Goal: Download file/media

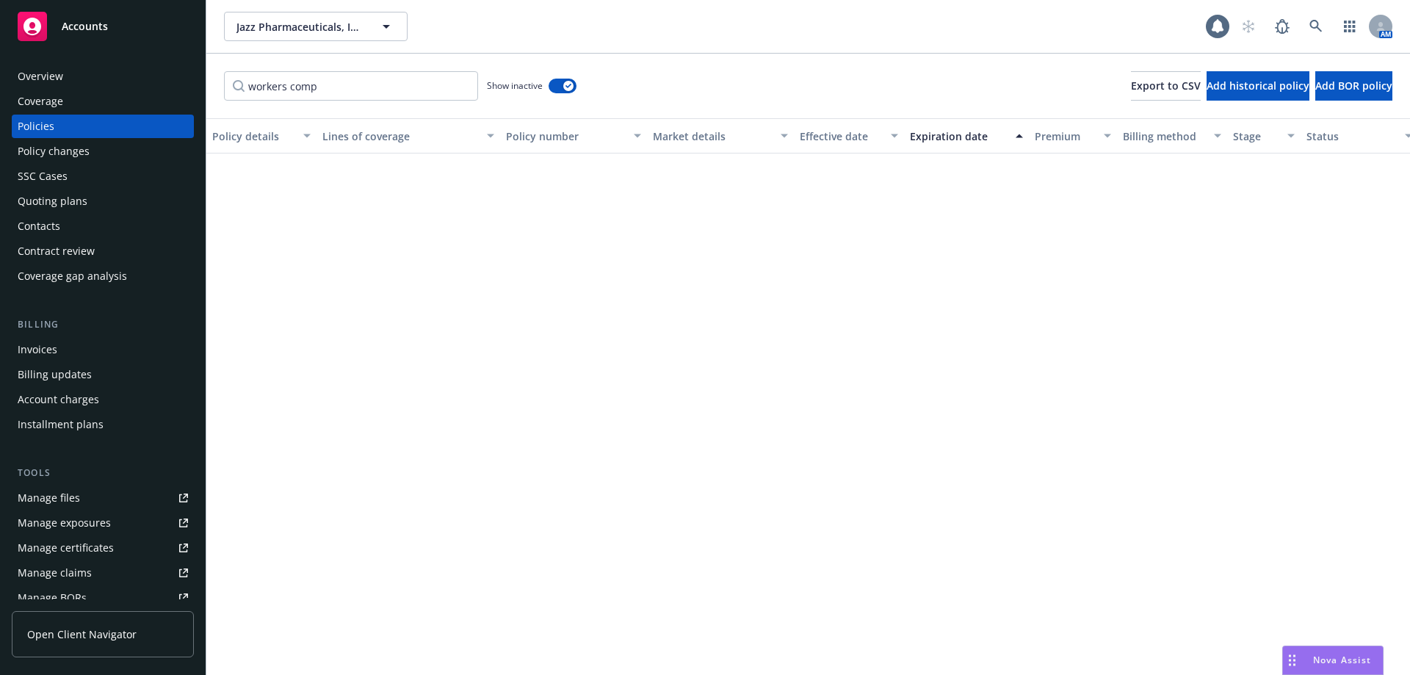
scroll to position [607, 0]
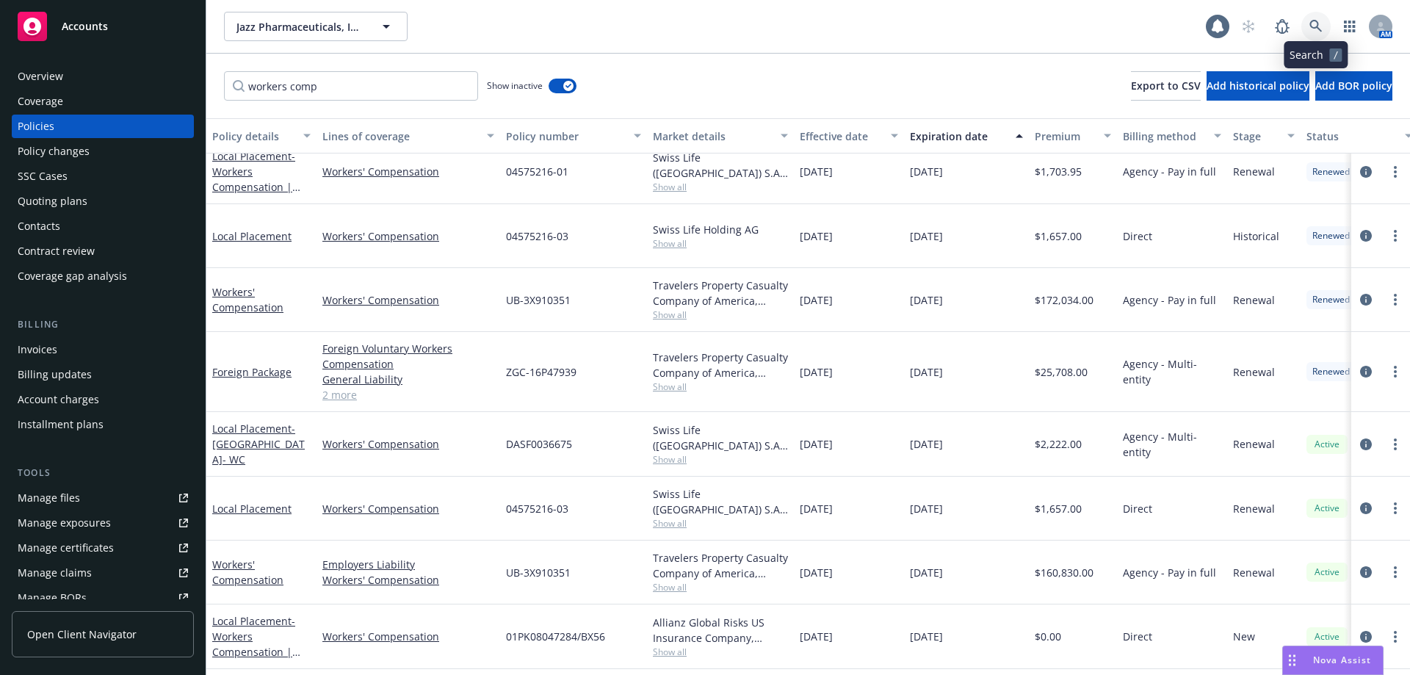
click at [1314, 21] on icon at bounding box center [1315, 26] width 12 height 12
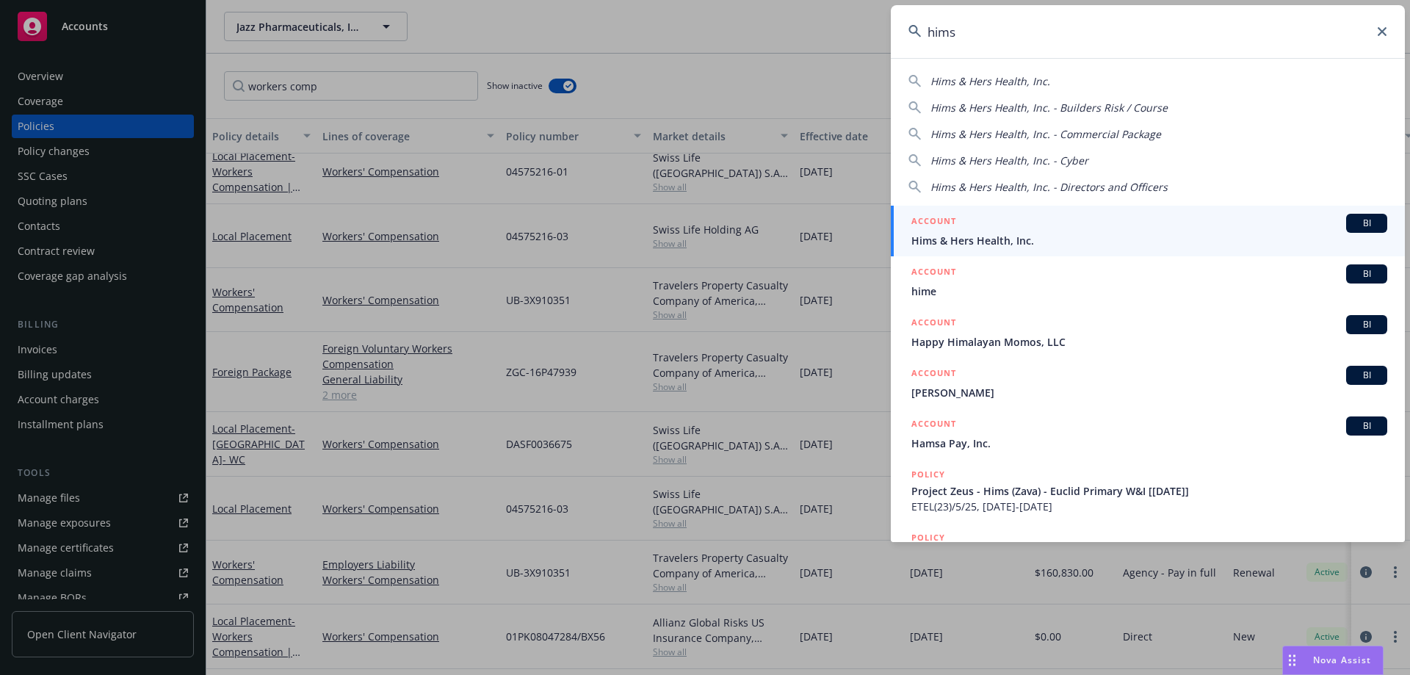
type input "hims"
click at [1019, 236] on span "Hims & Hers Health, Inc." at bounding box center [1149, 240] width 476 height 15
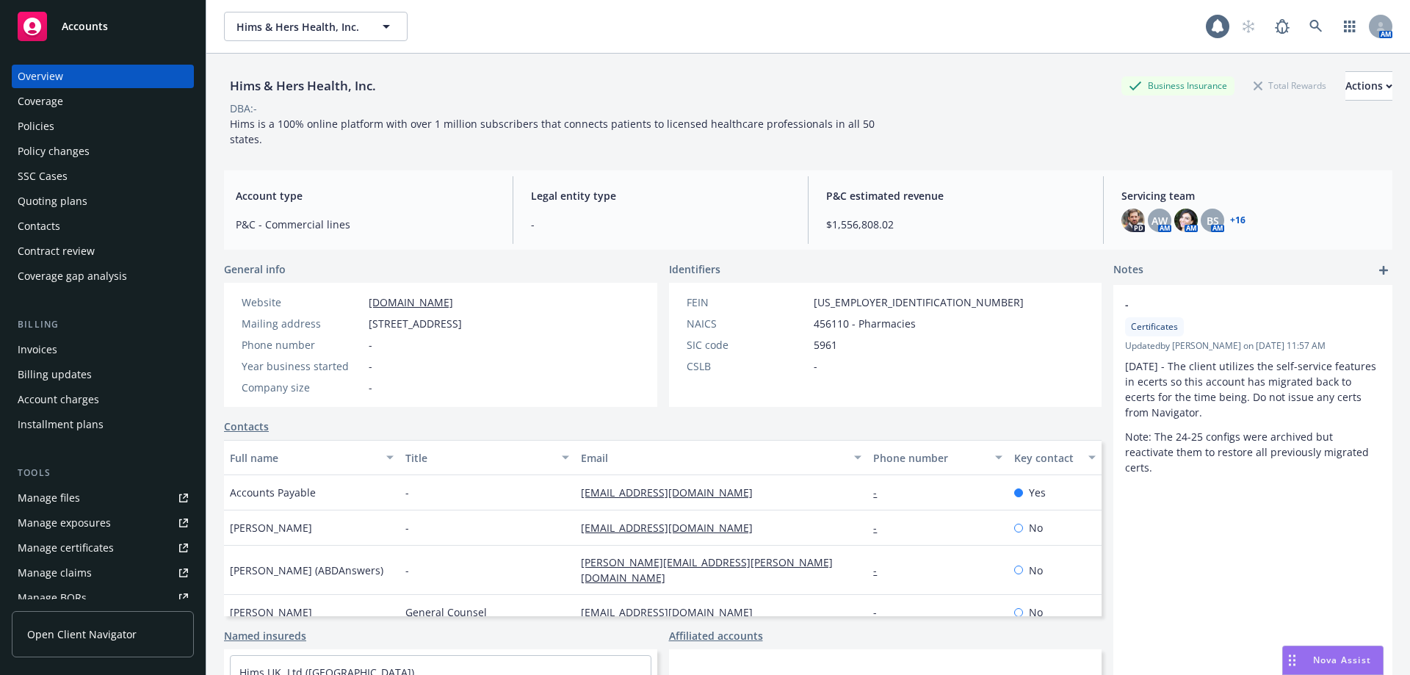
click at [97, 132] on div "Policies" at bounding box center [103, 126] width 170 height 23
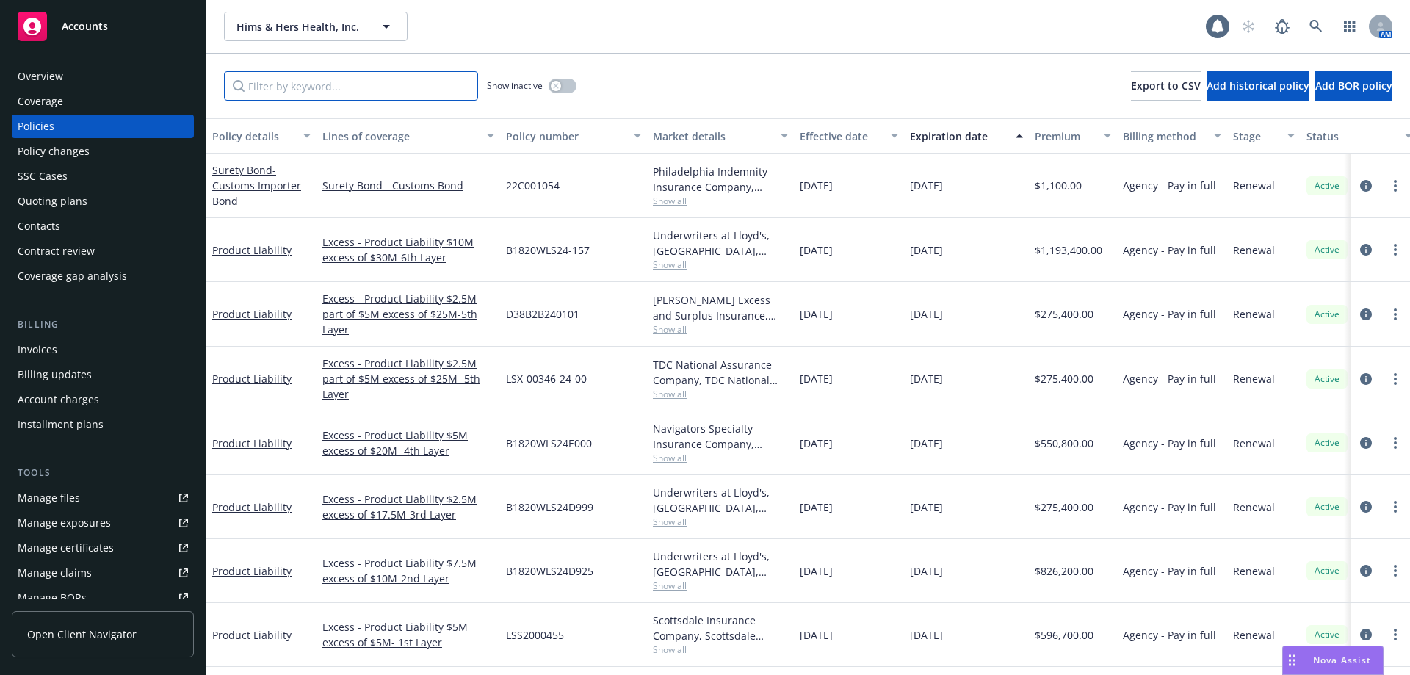
click at [294, 90] on input "Filter by keyword..." at bounding box center [351, 85] width 254 height 29
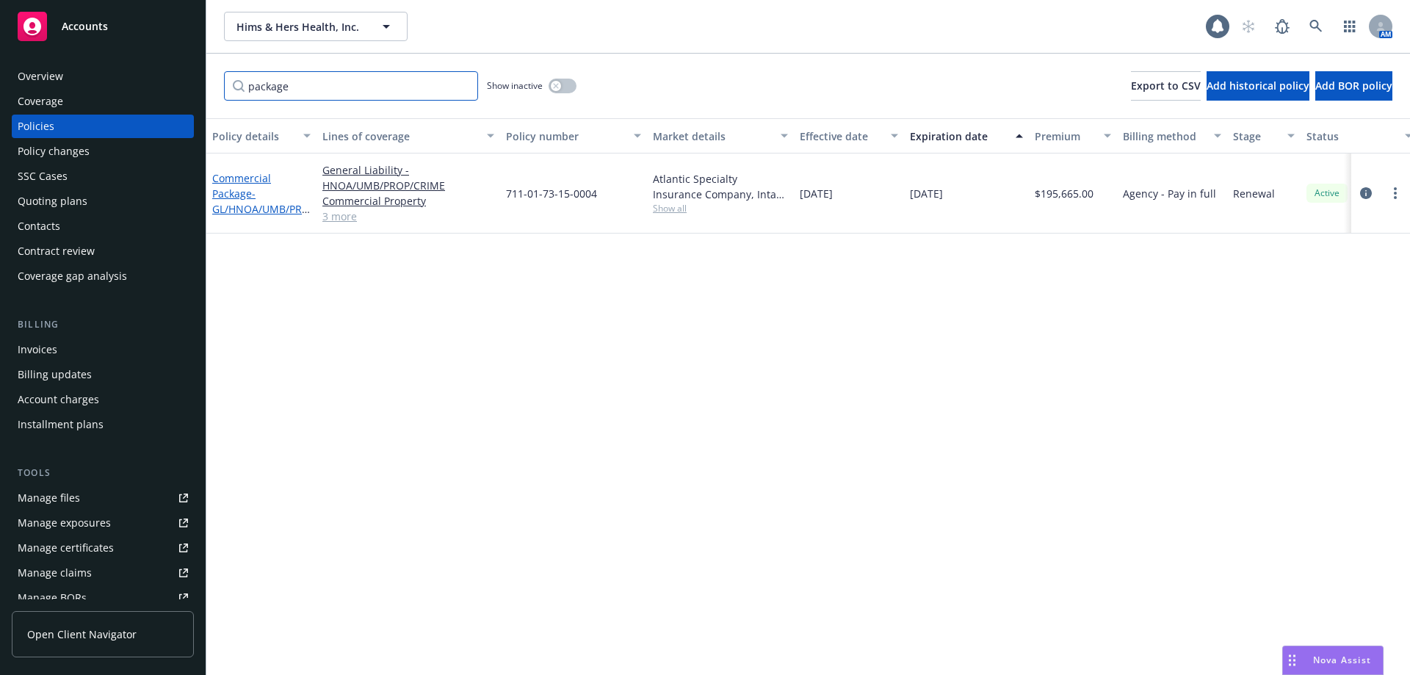
type input "package"
click at [238, 182] on link "Commercial Package - GL/HNOA/UMB/PROP/Crime" at bounding box center [261, 201] width 98 height 60
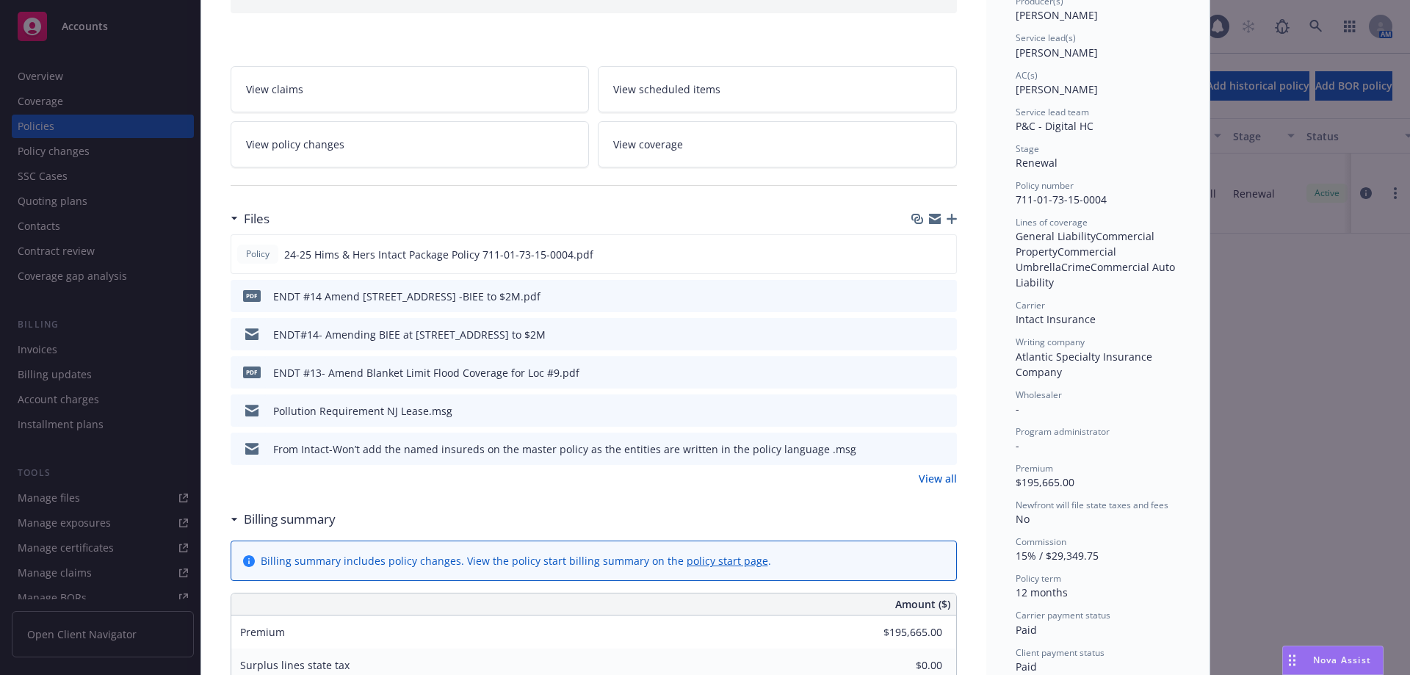
scroll to position [204, 0]
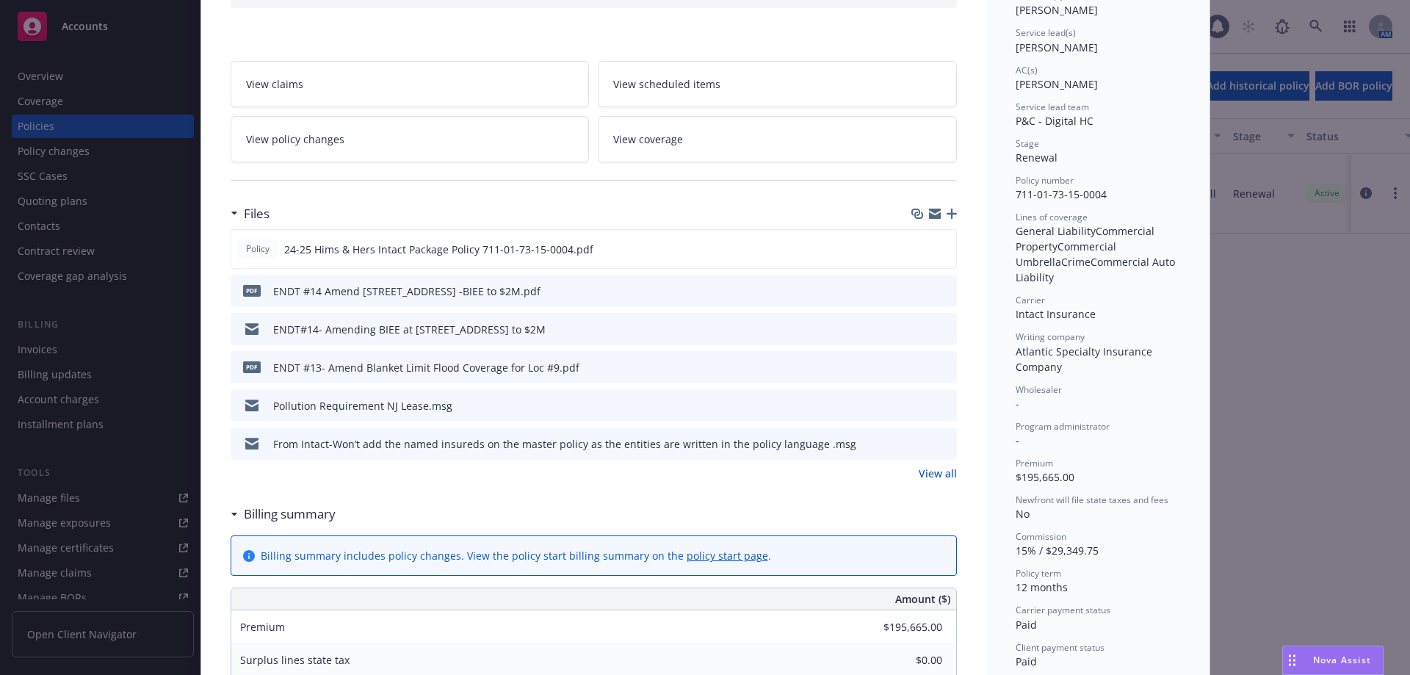
click at [937, 469] on link "View all" at bounding box center [937, 472] width 38 height 15
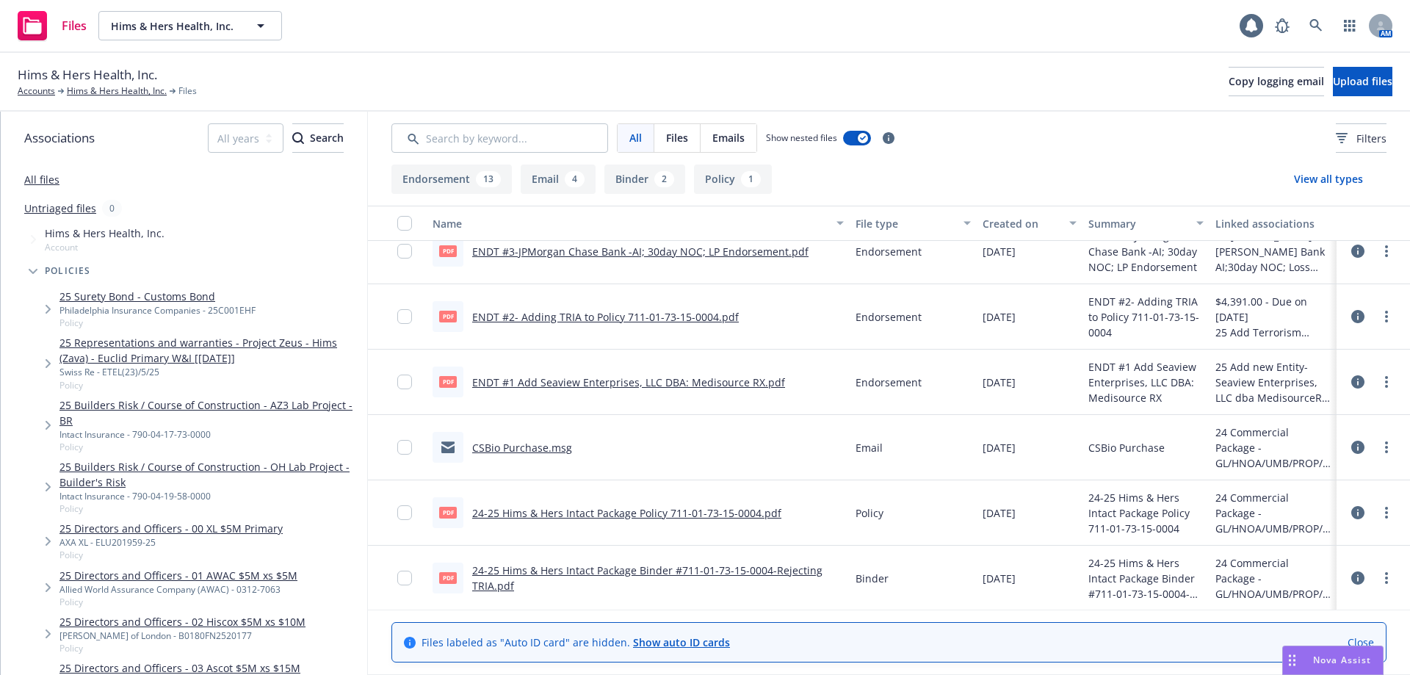
scroll to position [929, 0]
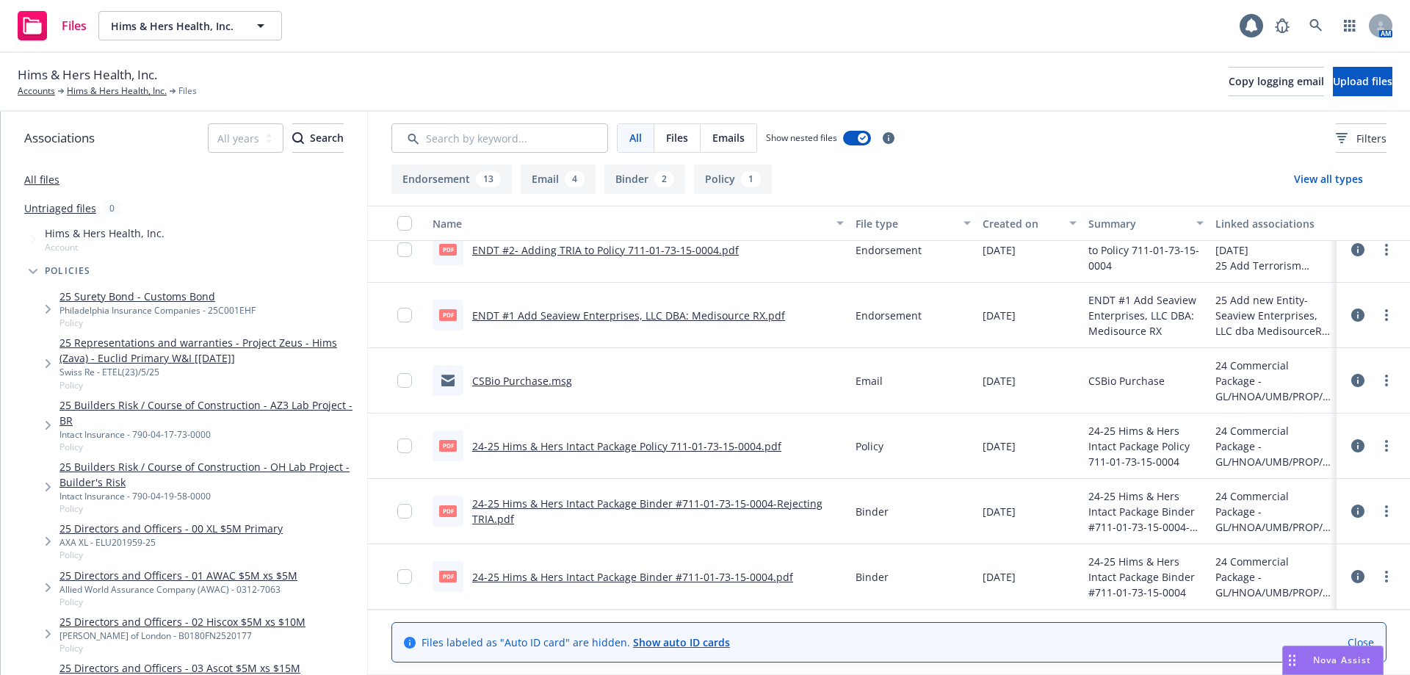
click at [767, 498] on link "24-25 Hims & Hers Intact Package Binder #711-01-73-15-0004-Rejecting TRIA.pdf" at bounding box center [647, 510] width 350 height 29
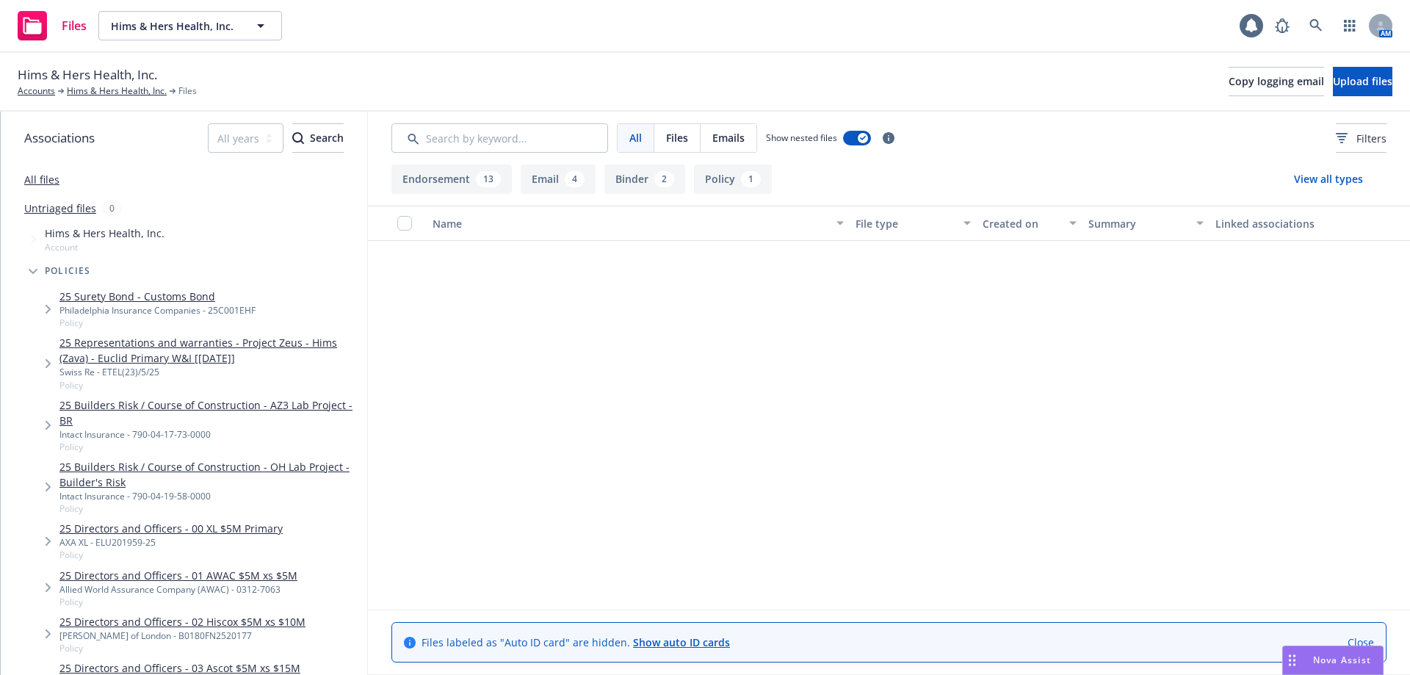
scroll to position [0, 0]
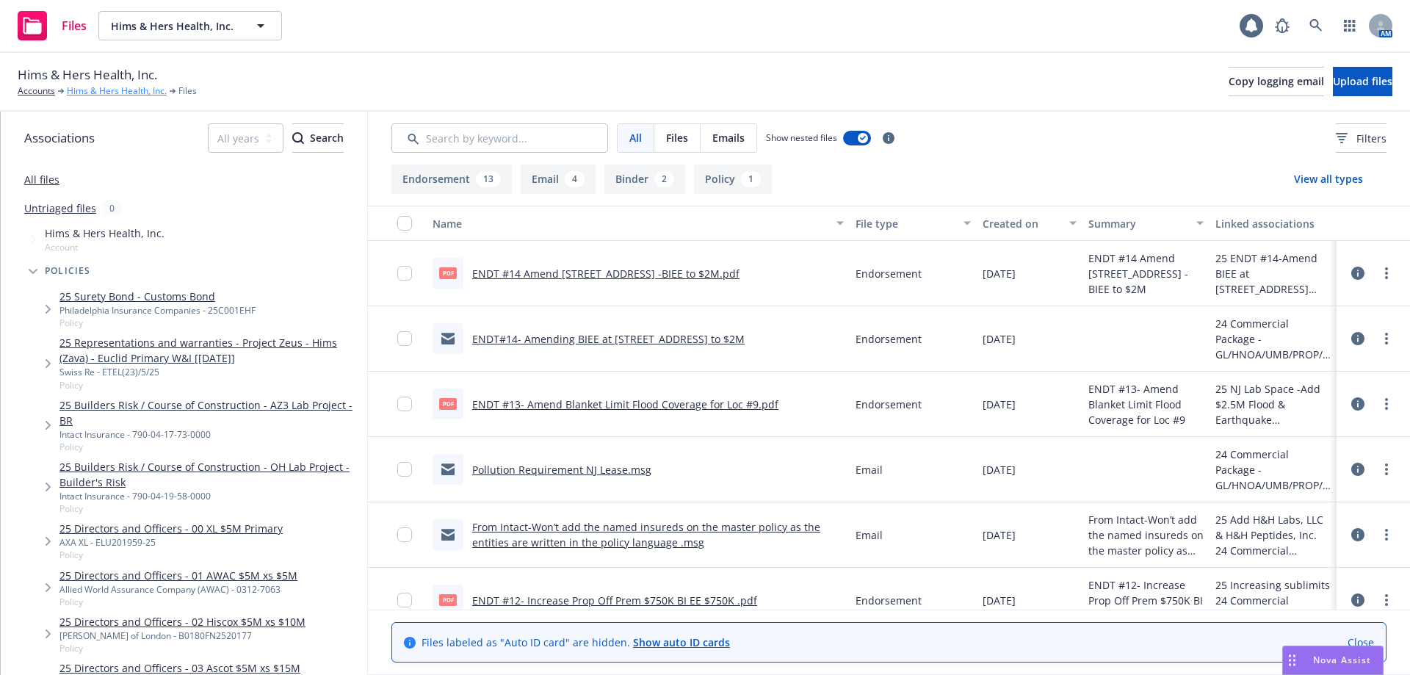
click at [129, 92] on link "Hims & Hers Health, Inc." at bounding box center [117, 90] width 100 height 13
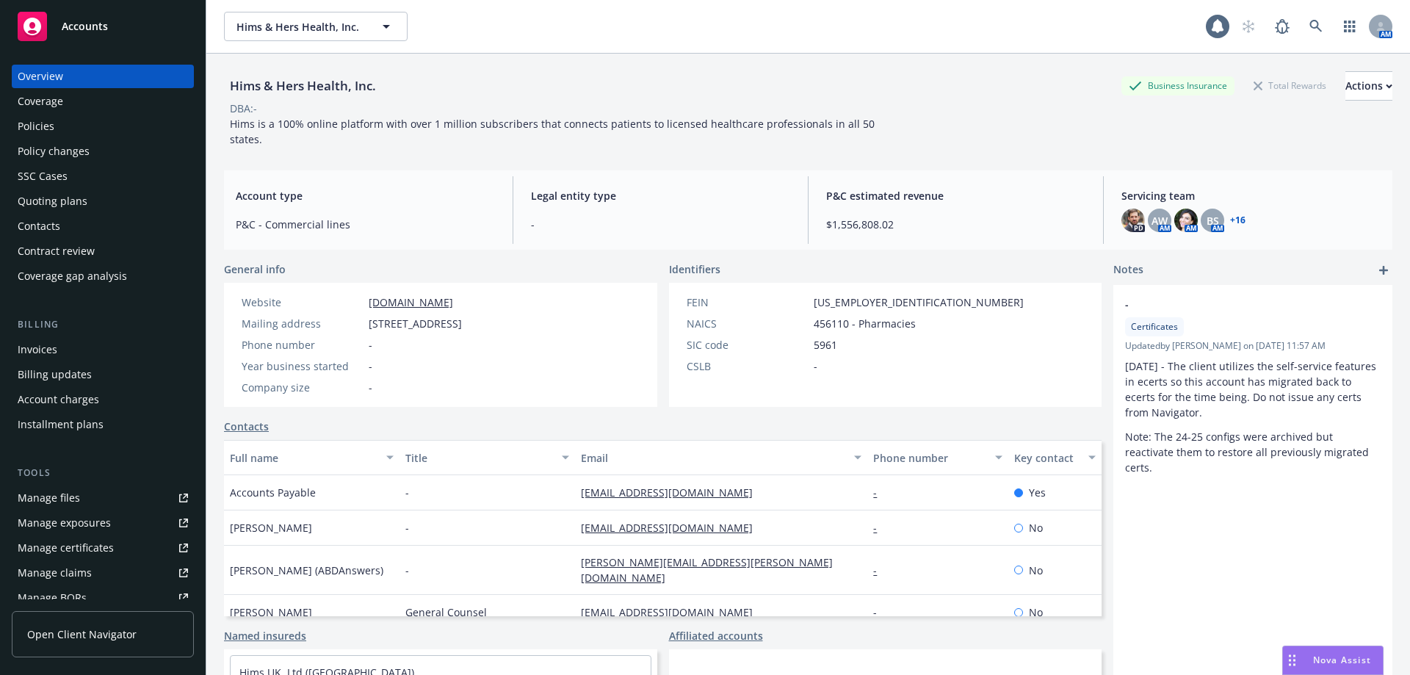
click at [76, 126] on div "Policies" at bounding box center [103, 126] width 170 height 23
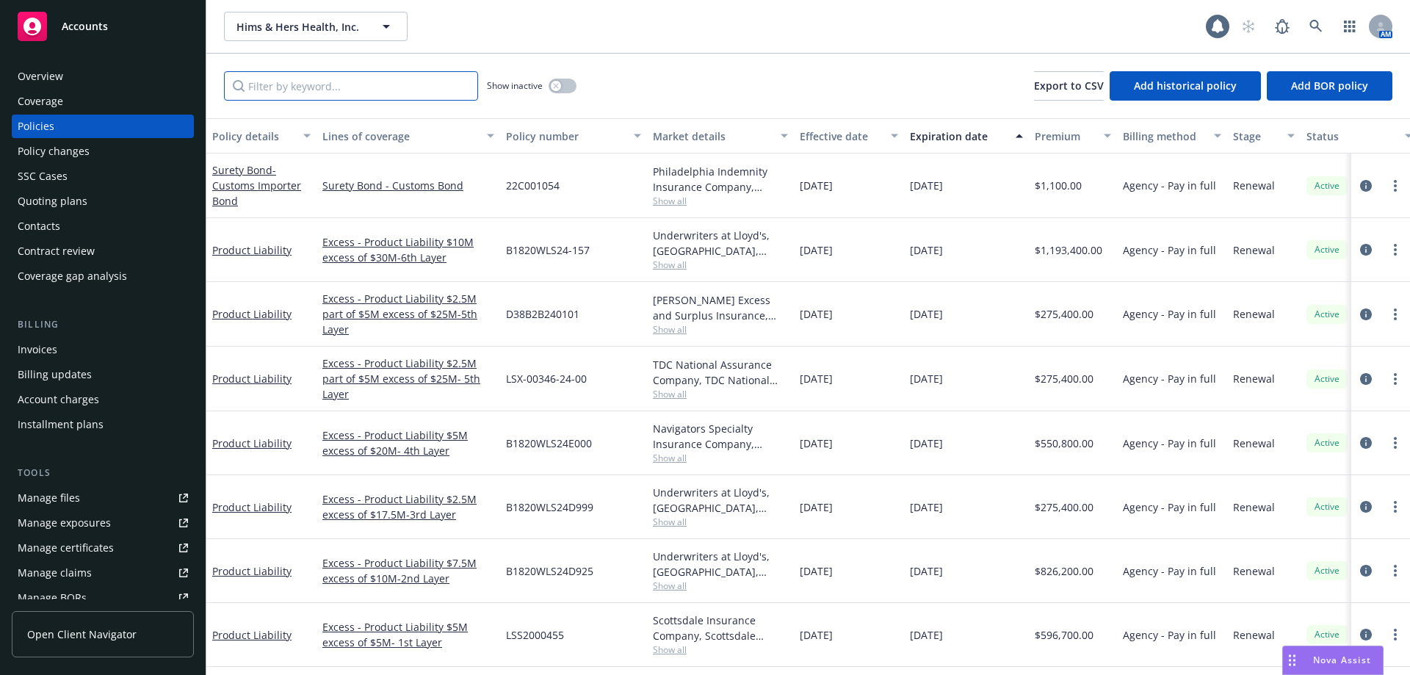
click at [269, 91] on input "Filter by keyword..." at bounding box center [351, 85] width 254 height 29
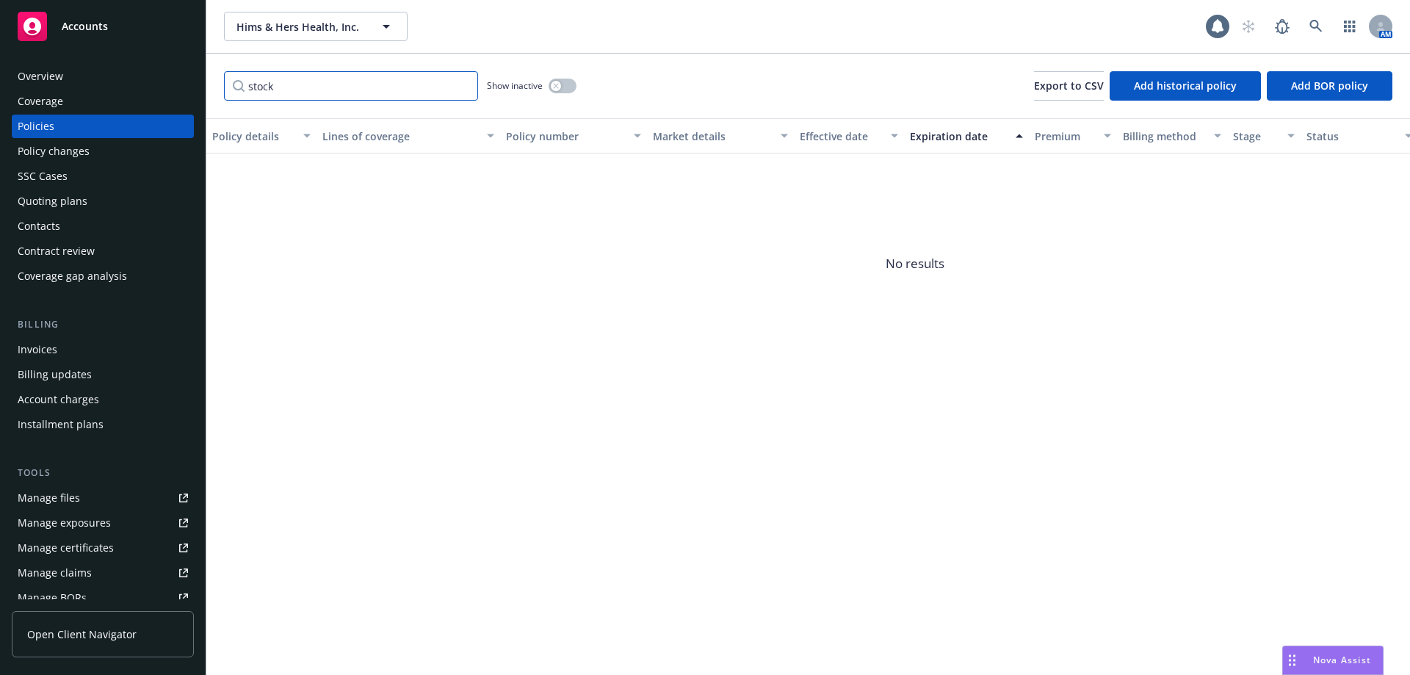
drag, startPoint x: 281, startPoint y: 94, endPoint x: 91, endPoint y: 84, distance: 190.4
click at [131, 89] on div "Accounts Overview Coverage Policies Policy changes SSC Cases Quoting plans Cont…" at bounding box center [705, 337] width 1410 height 675
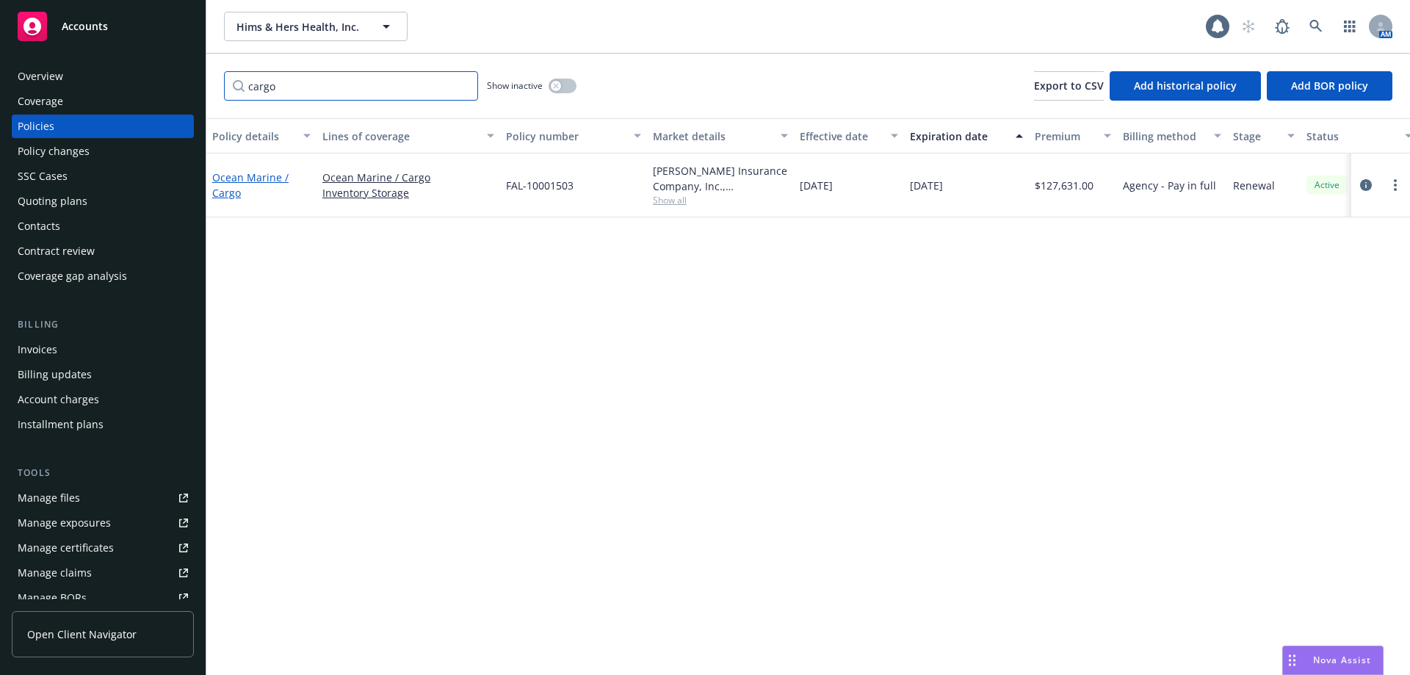
type input "cargo"
click at [261, 178] on link "Ocean Marine / Cargo" at bounding box center [250, 184] width 76 height 29
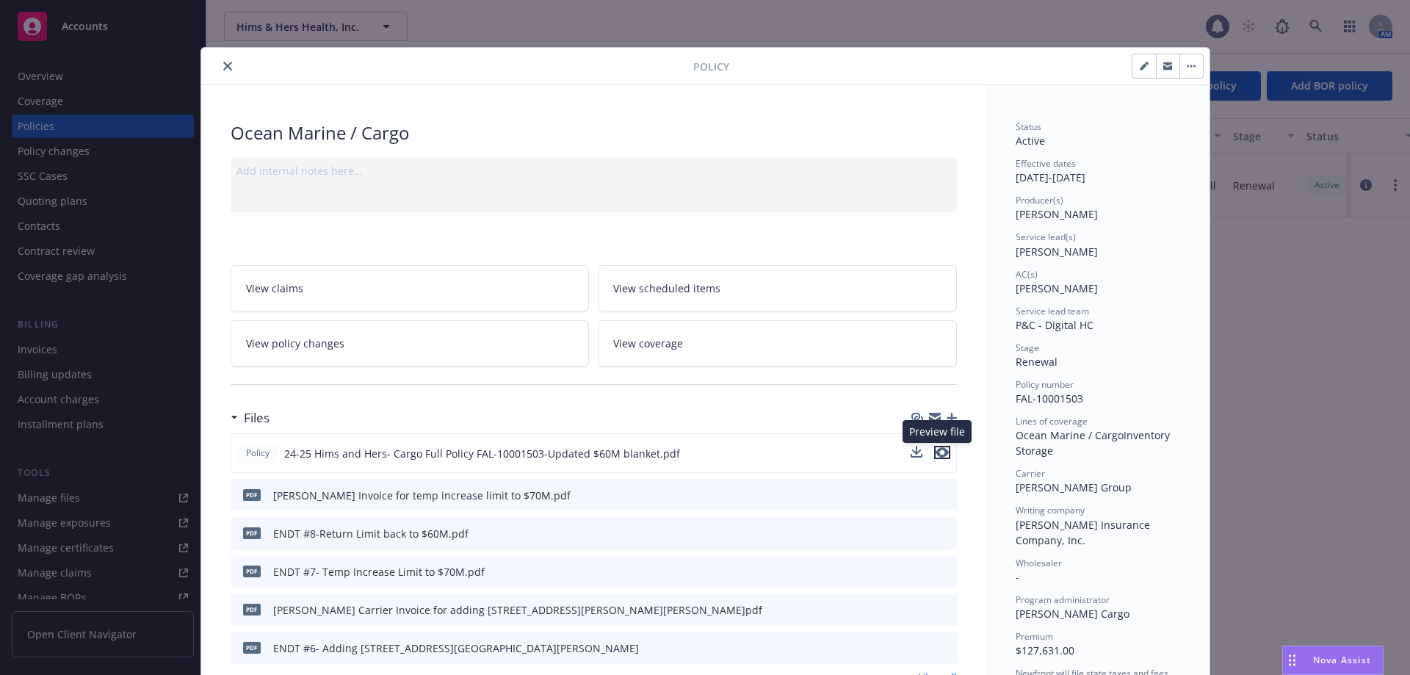
click at [937, 454] on icon "preview file" at bounding box center [941, 452] width 13 height 10
click at [219, 69] on button "close" at bounding box center [228, 66] width 18 height 18
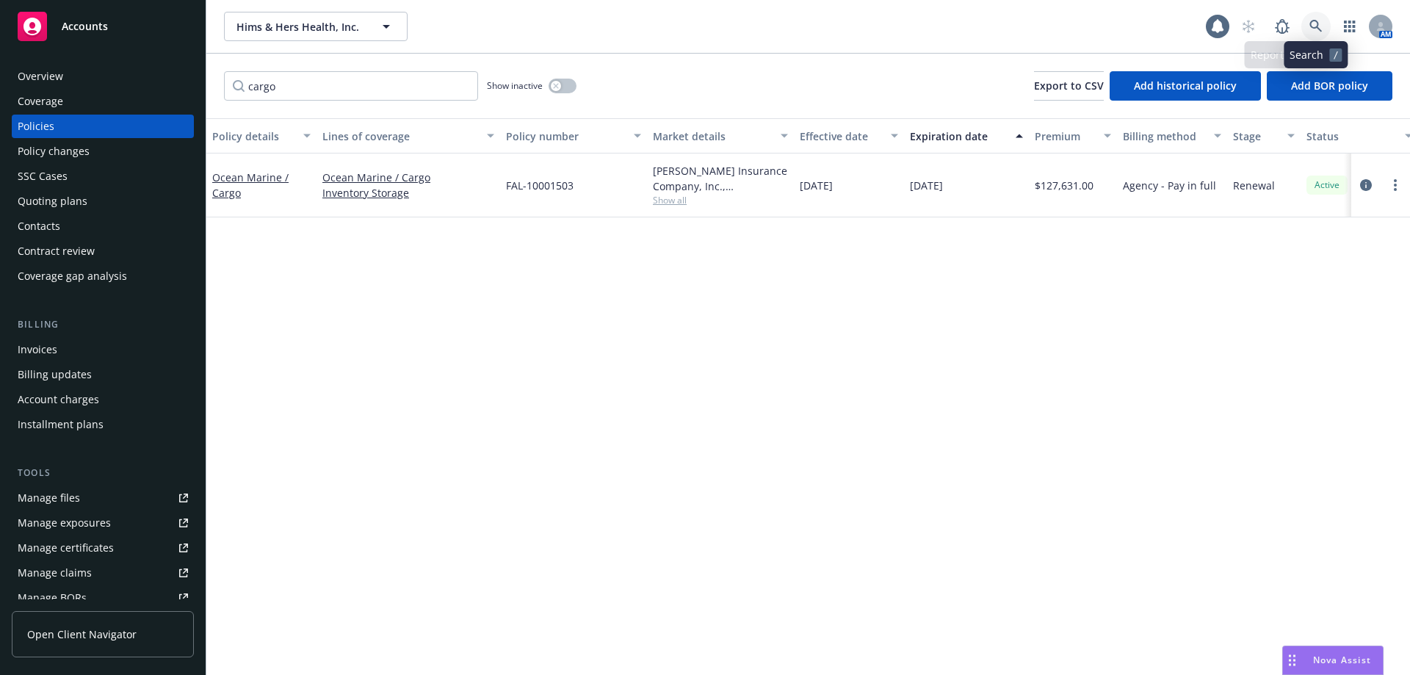
click at [1318, 20] on icon at bounding box center [1315, 26] width 13 height 13
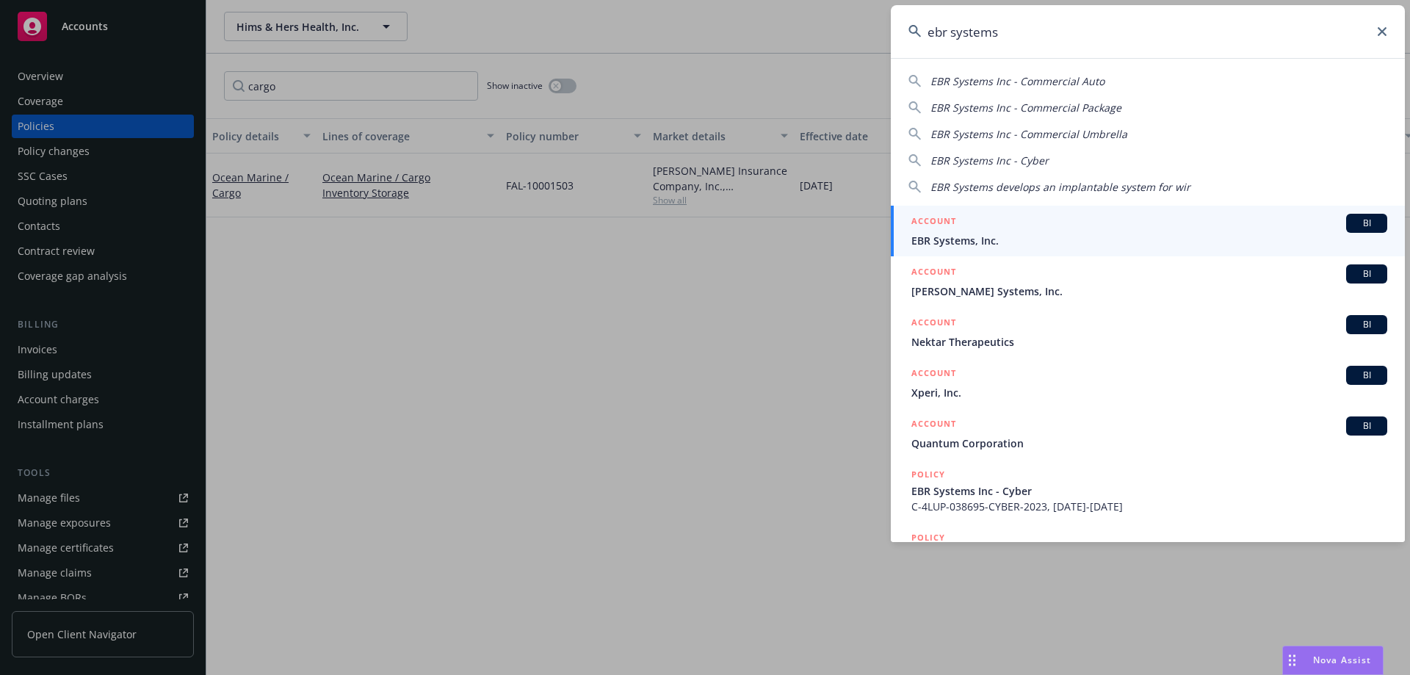
type input "ebr systems"
click at [984, 239] on span "EBR Systems, Inc." at bounding box center [1149, 240] width 476 height 15
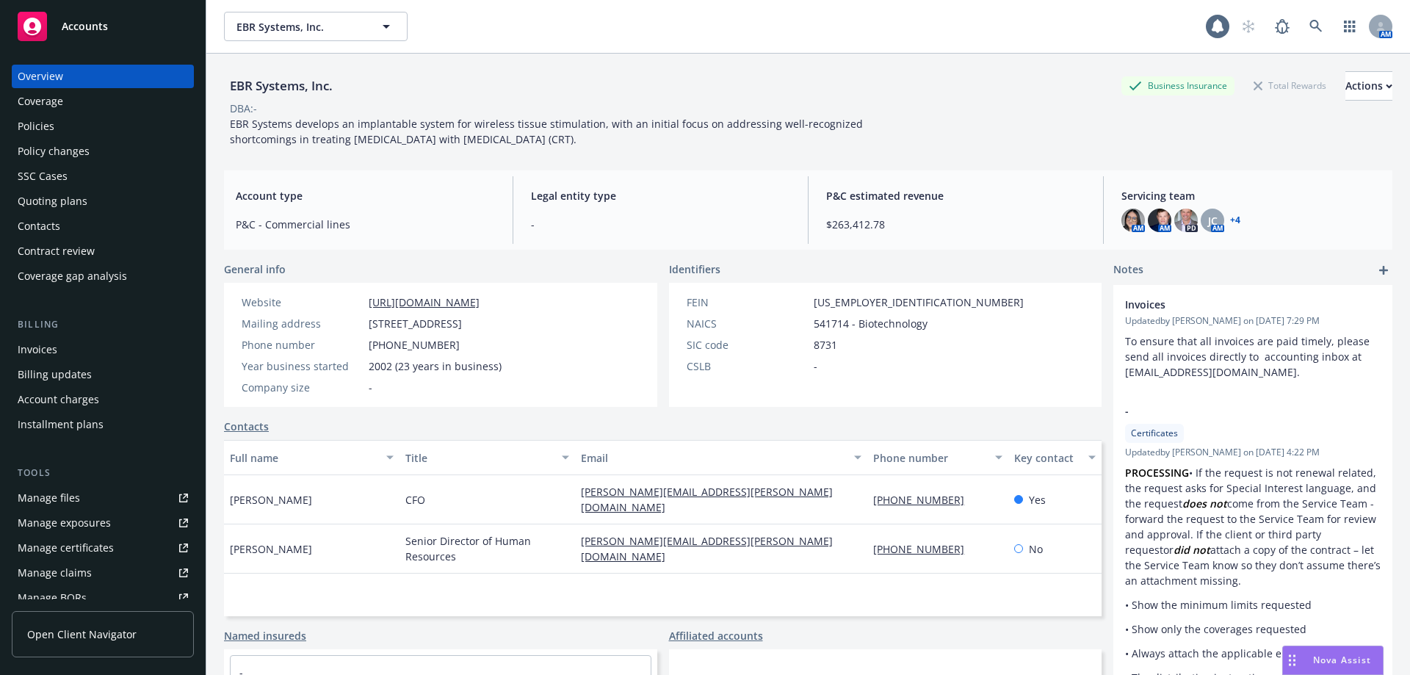
click at [112, 207] on div "Quoting plans" at bounding box center [103, 200] width 170 height 23
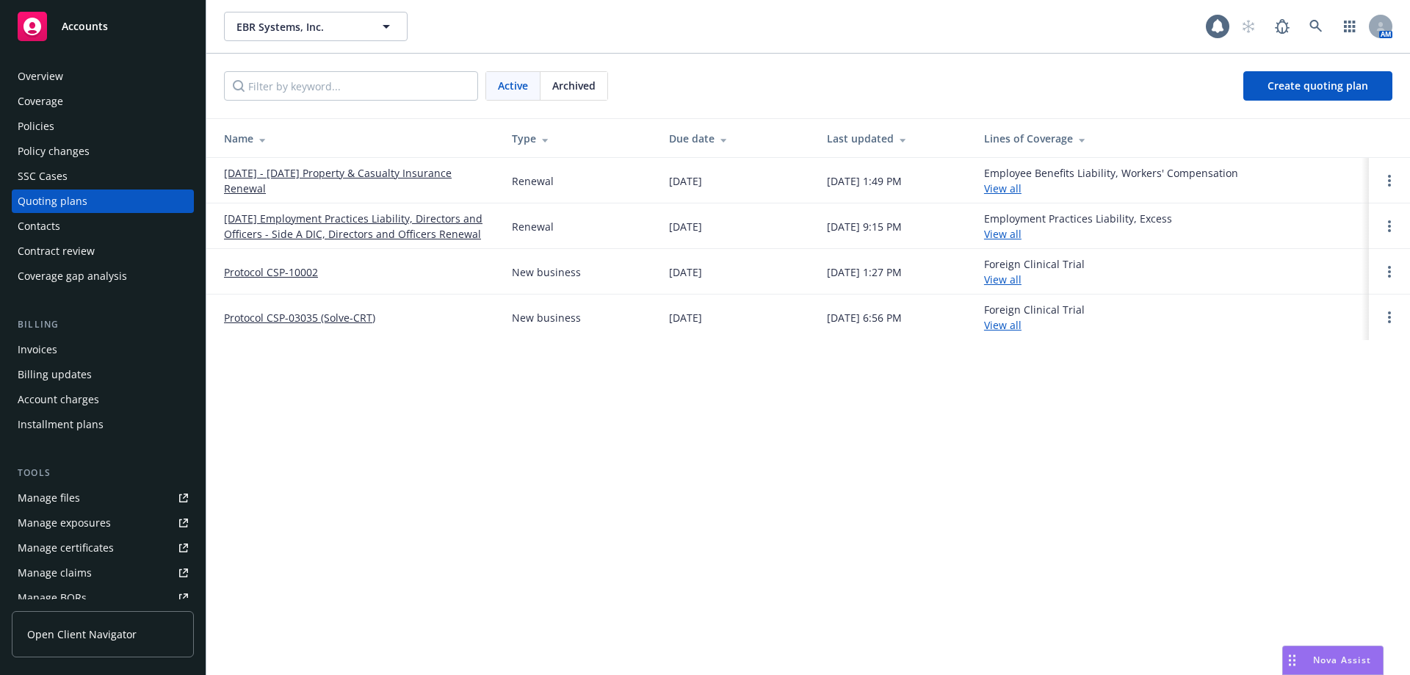
click at [266, 176] on link "October 1, 2025 - 2026 Property & Casualty Insurance Renewal" at bounding box center [356, 180] width 264 height 31
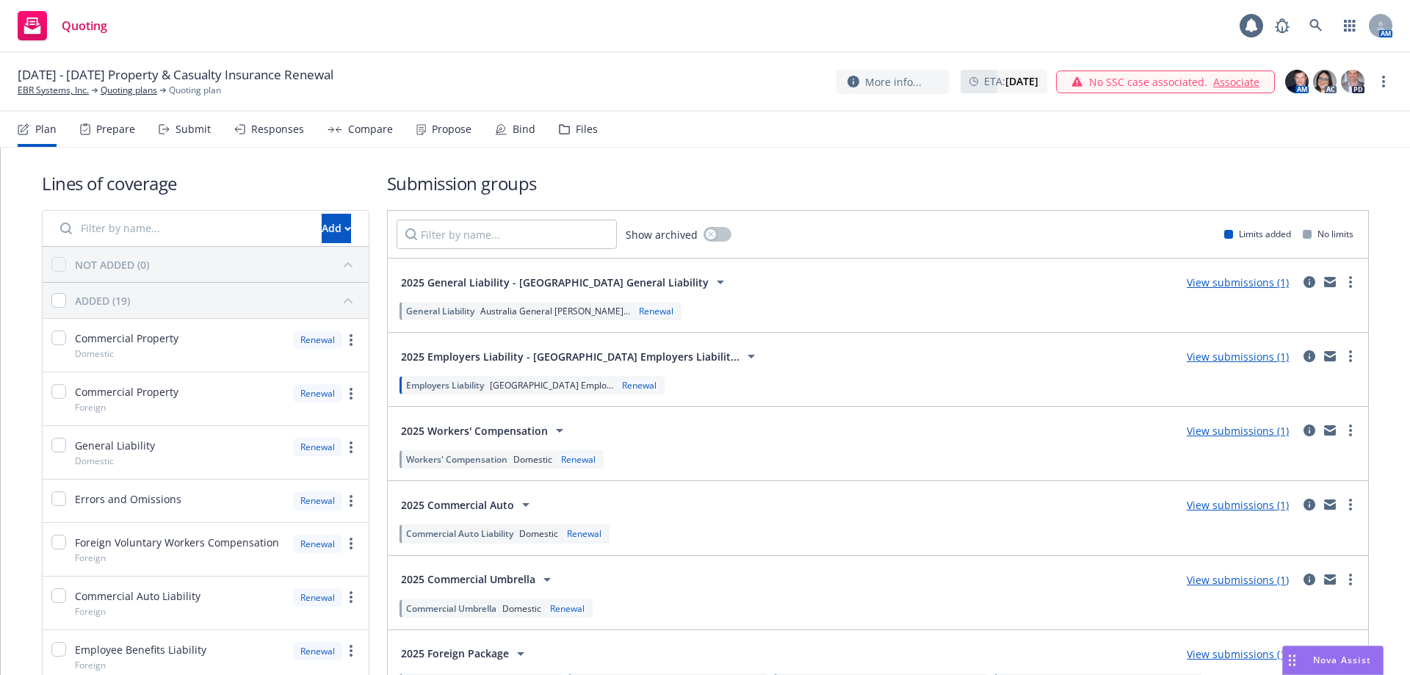
click at [576, 129] on div "Files" at bounding box center [587, 129] width 22 height 12
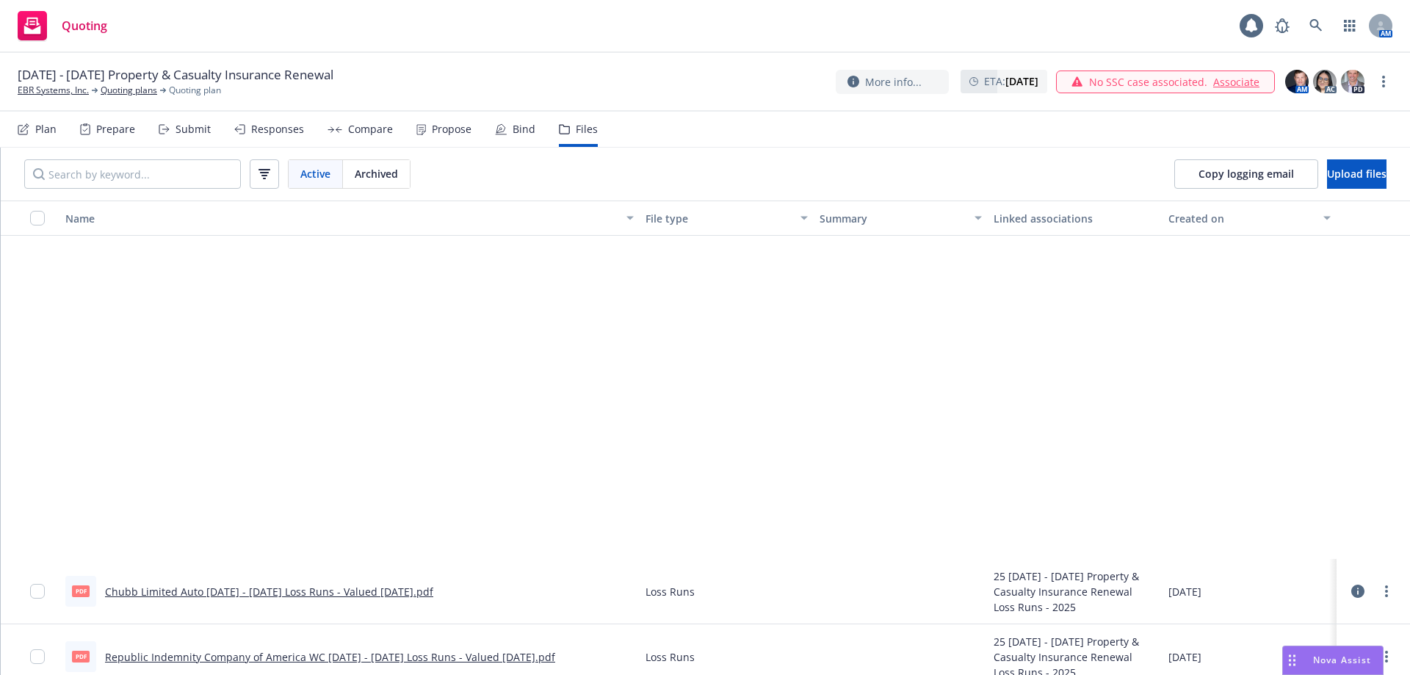
scroll to position [415, 0]
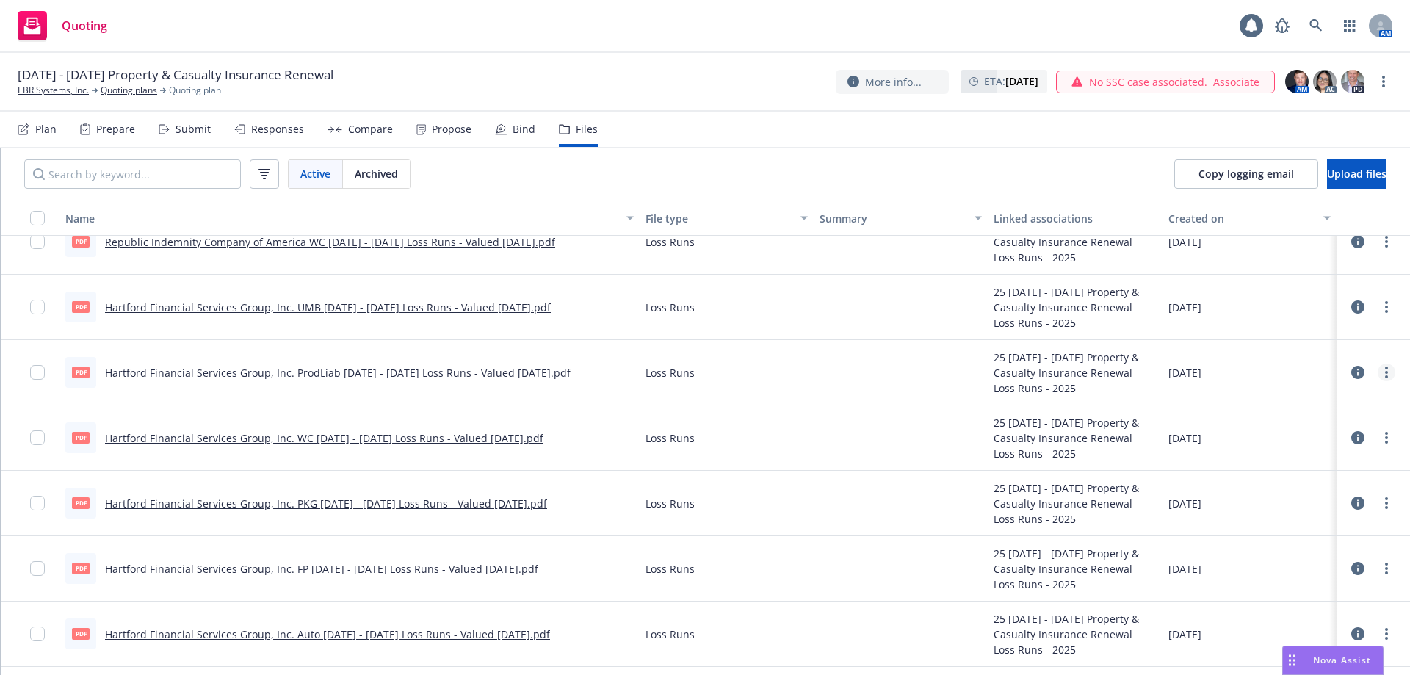
click at [1380, 381] on link "more" at bounding box center [1386, 372] width 18 height 18
click at [1274, 483] on link "Download" at bounding box center [1310, 482] width 146 height 29
